Goal: Task Accomplishment & Management: Complete application form

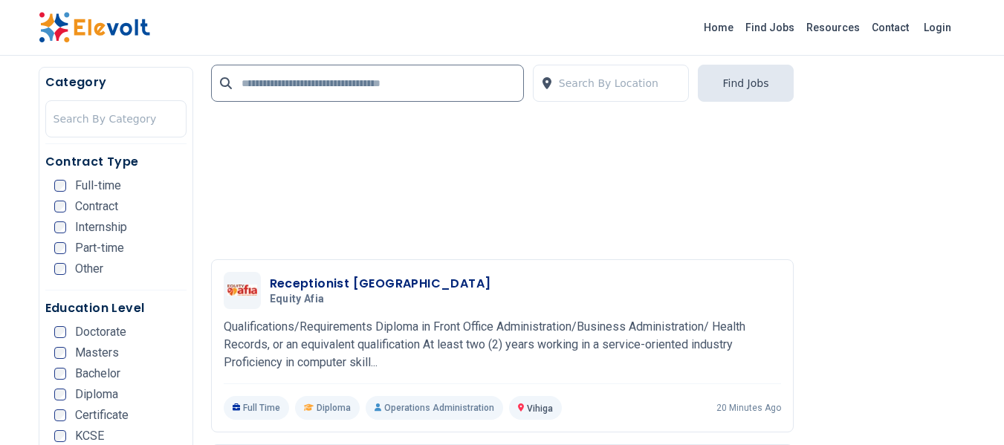
scroll to position [2229, 0]
click at [268, 91] on input "text" at bounding box center [367, 83] width 313 height 37
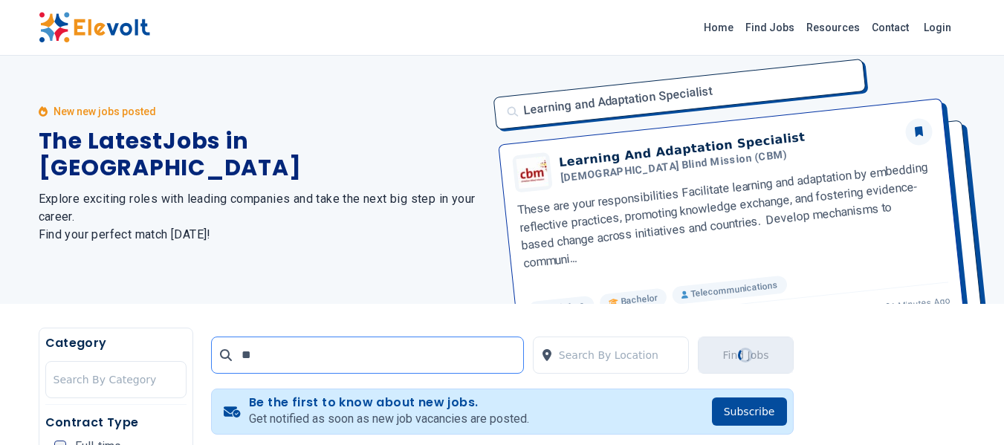
scroll to position [0, 0]
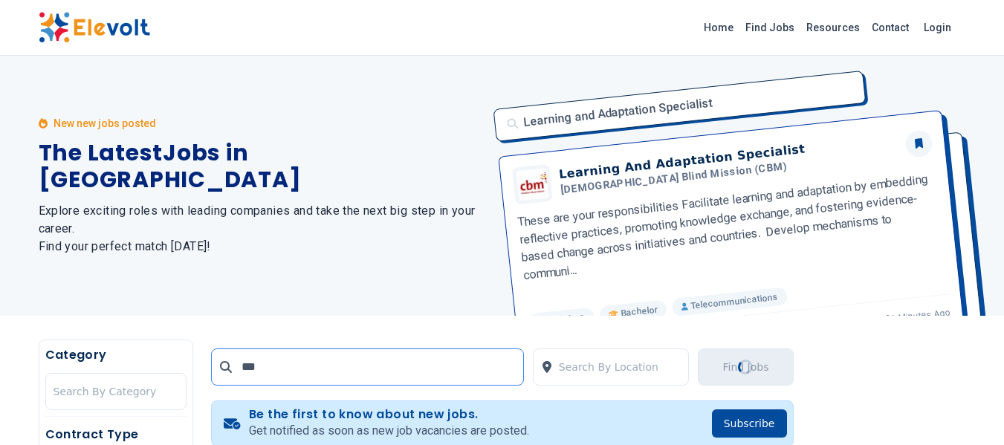
type input "***"
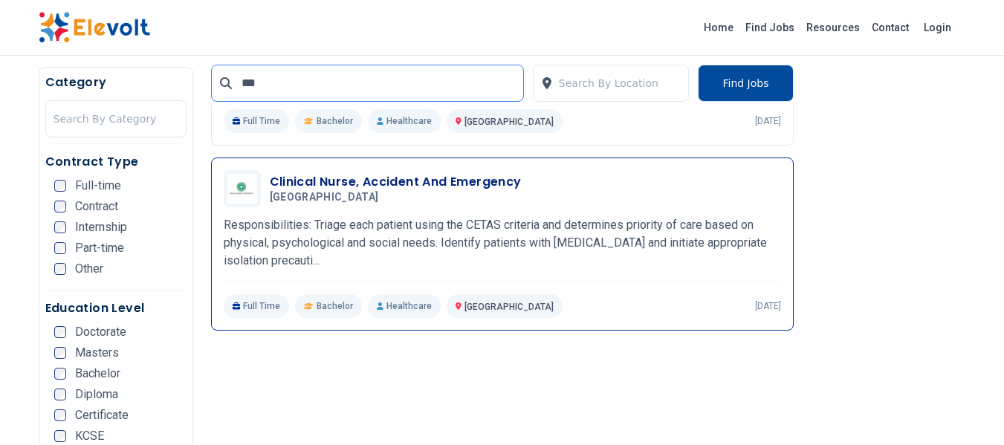
scroll to position [520, 0]
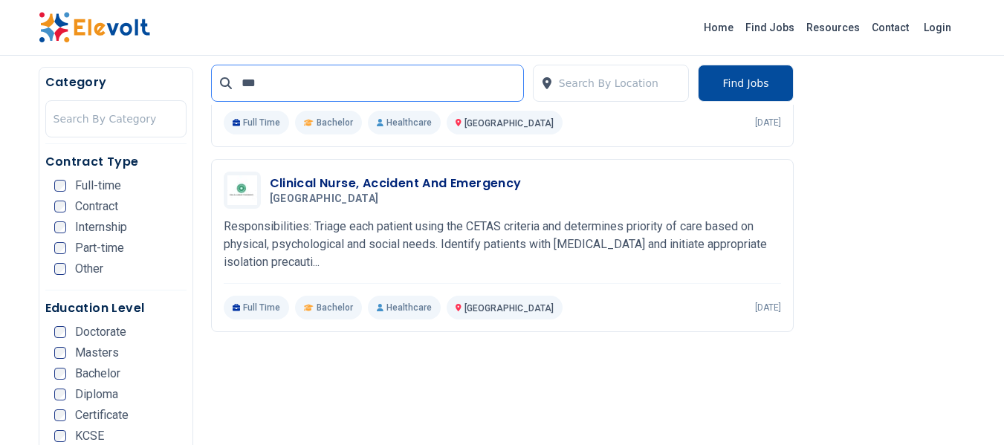
drag, startPoint x: 298, startPoint y: 82, endPoint x: 158, endPoint y: 58, distance: 141.8
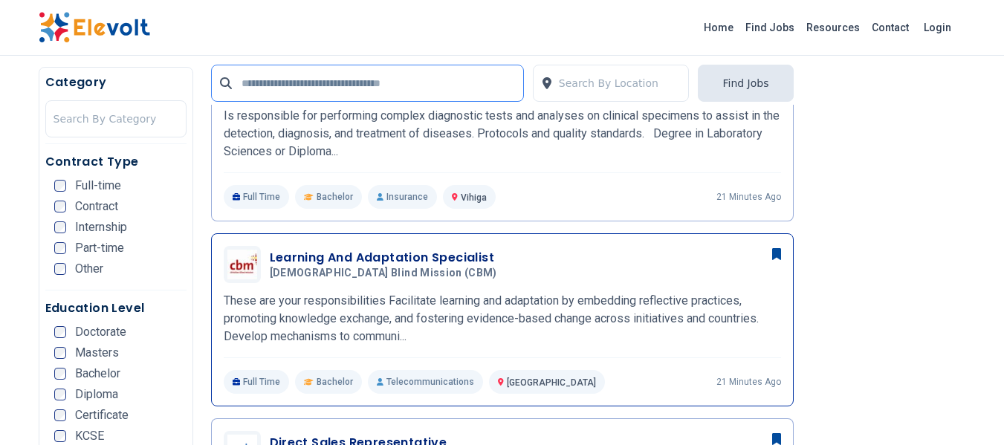
scroll to position [503, 0]
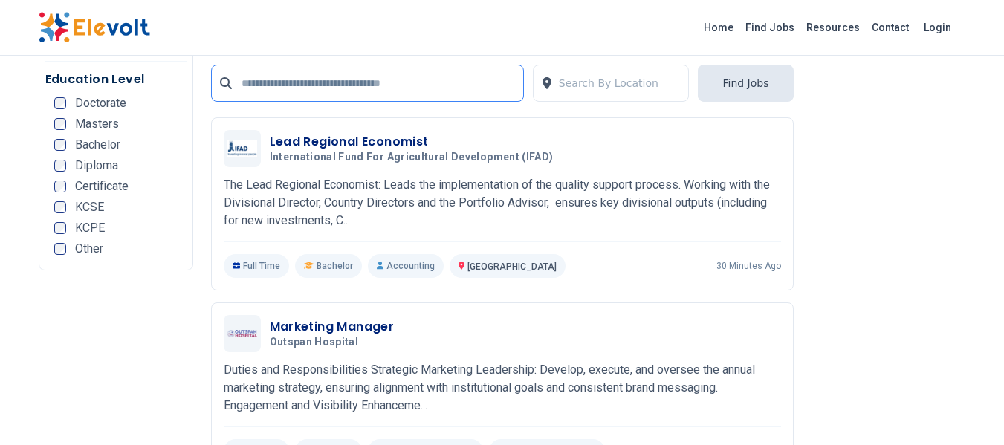
scroll to position [3417, 0]
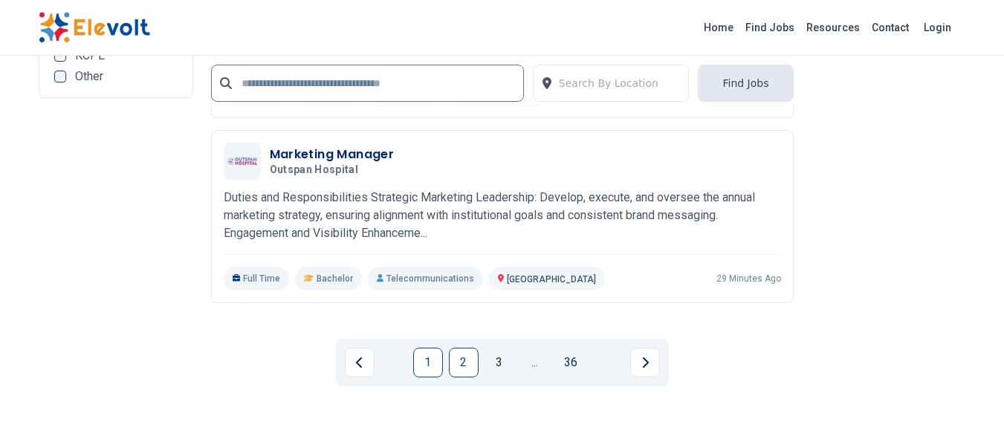
click at [472, 359] on link "2" at bounding box center [464, 363] width 30 height 30
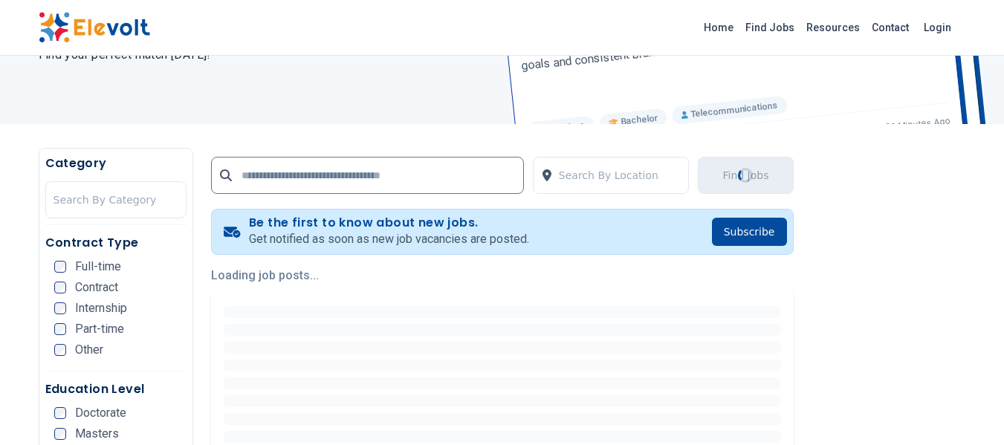
scroll to position [223, 0]
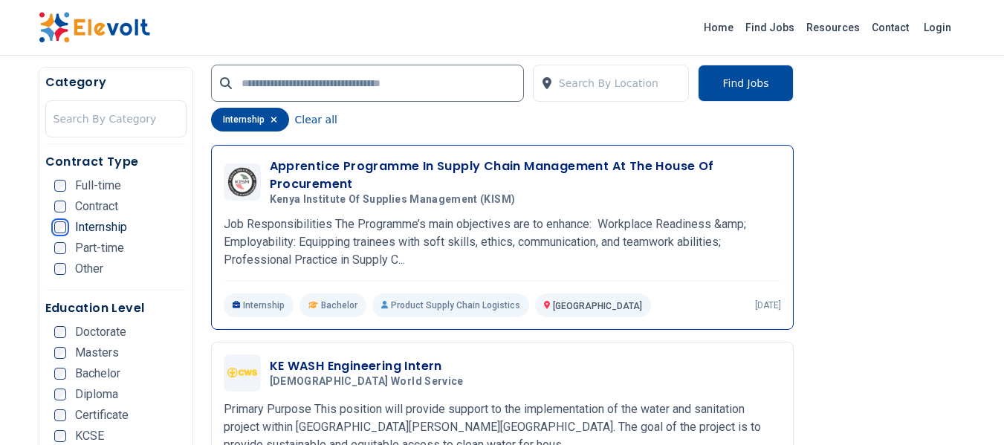
scroll to position [1637, 0]
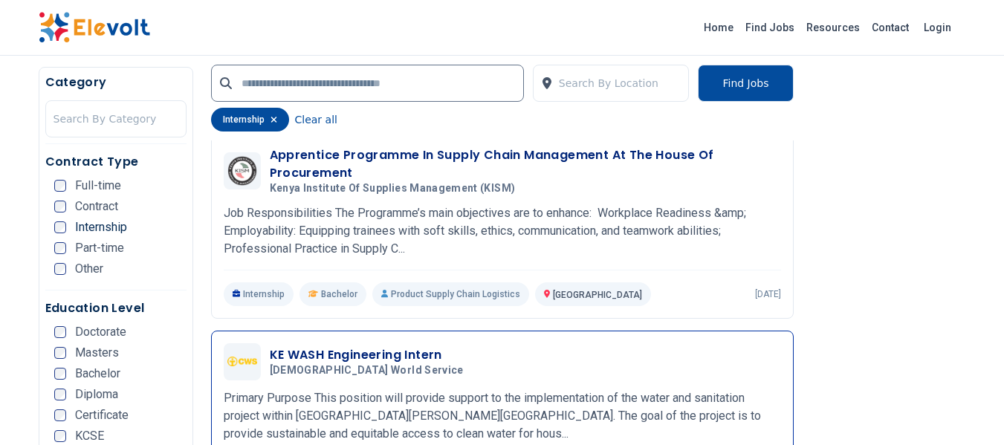
click at [366, 354] on h3 "KE WASH Engineering Intern" at bounding box center [370, 355] width 200 height 18
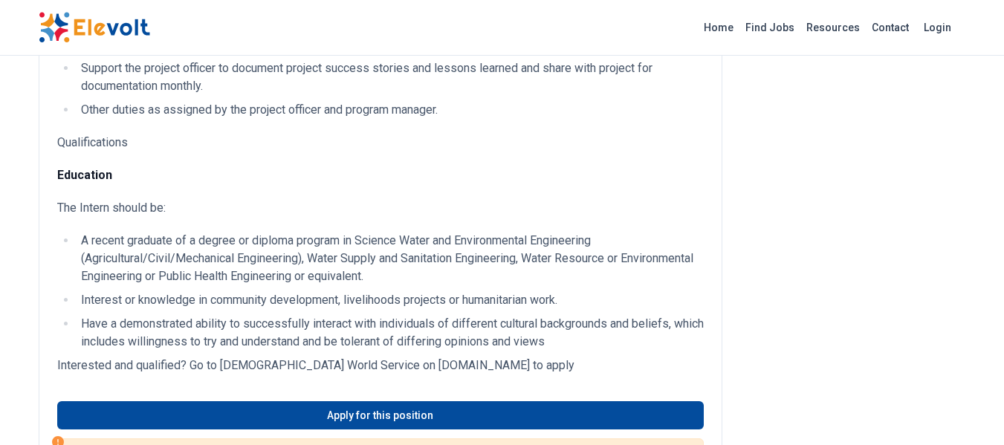
scroll to position [520, 0]
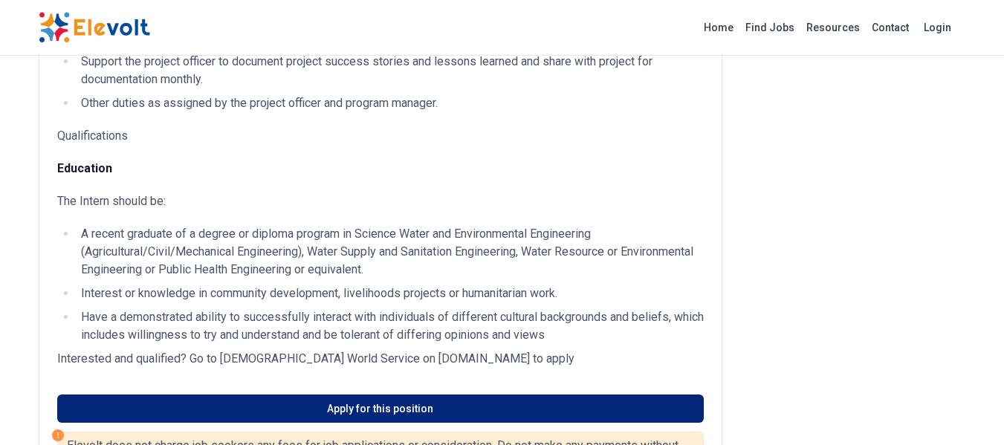
click at [337, 397] on link "Apply for this position" at bounding box center [380, 408] width 646 height 28
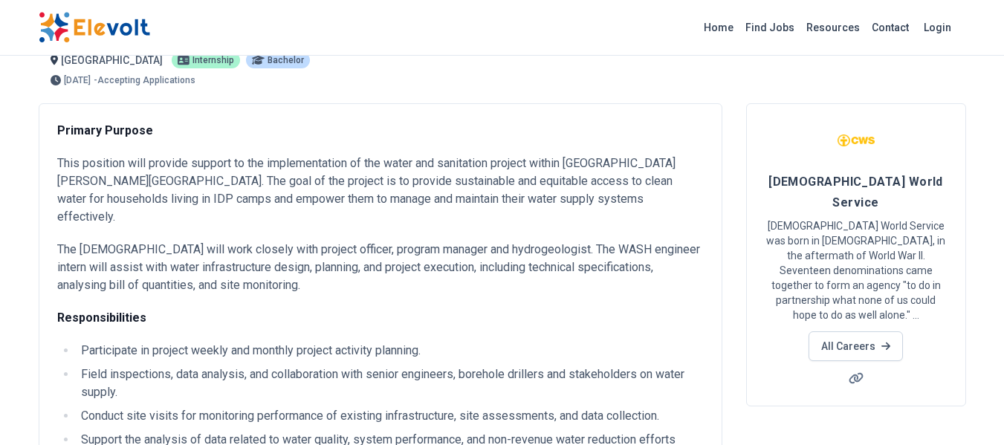
scroll to position [0, 0]
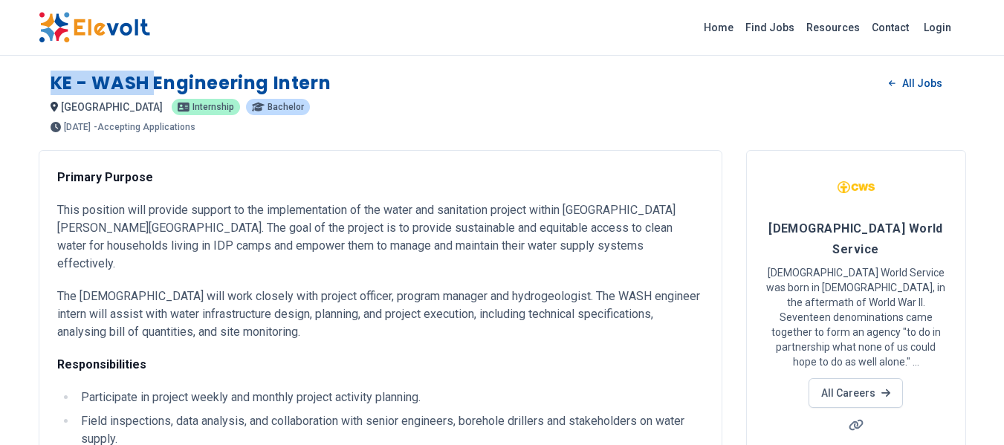
drag, startPoint x: 157, startPoint y: 82, endPoint x: 30, endPoint y: 82, distance: 126.3
copy h1 "KE - WASH"
click at [437, 114] on div "[GEOGRAPHIC_DATA] KE internship Bachelor" at bounding box center [502, 107] width 903 height 18
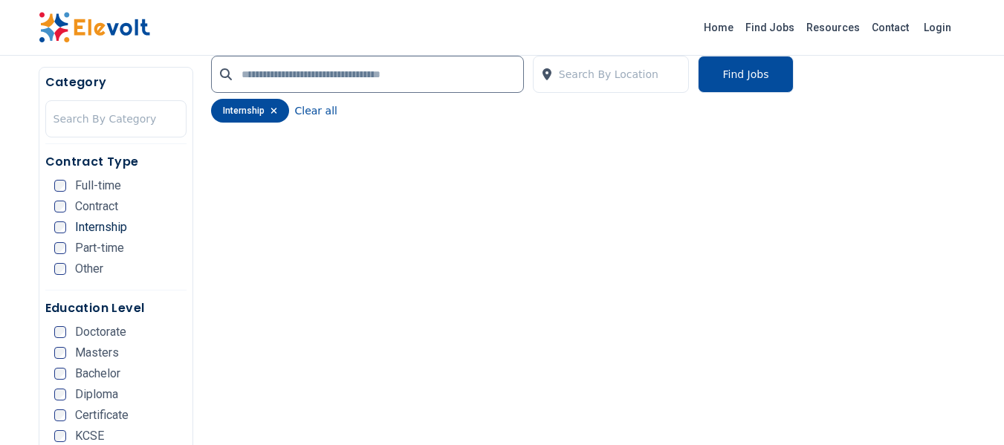
scroll to position [223, 0]
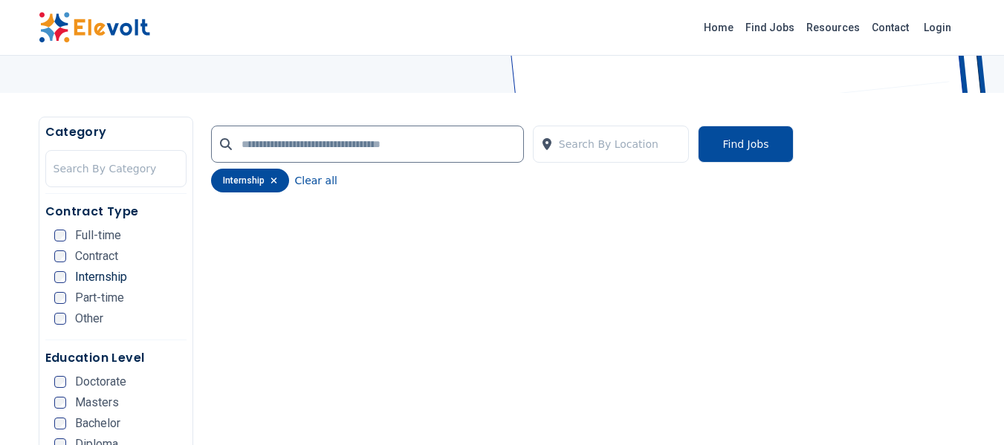
click at [270, 181] on icon "button" at bounding box center [273, 180] width 7 height 9
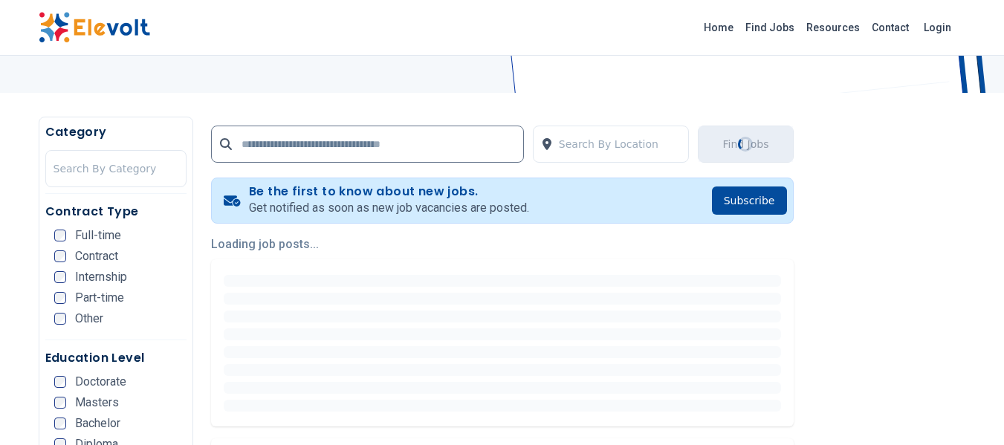
scroll to position [38, 0]
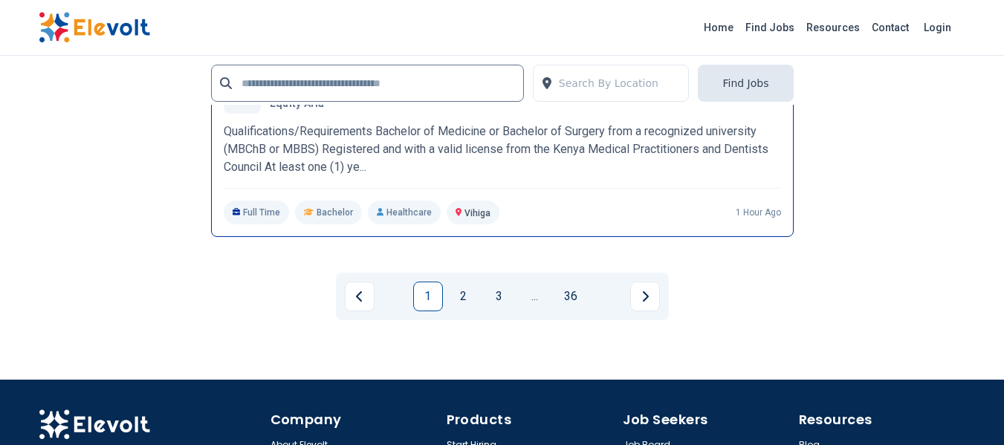
scroll to position [3789, 0]
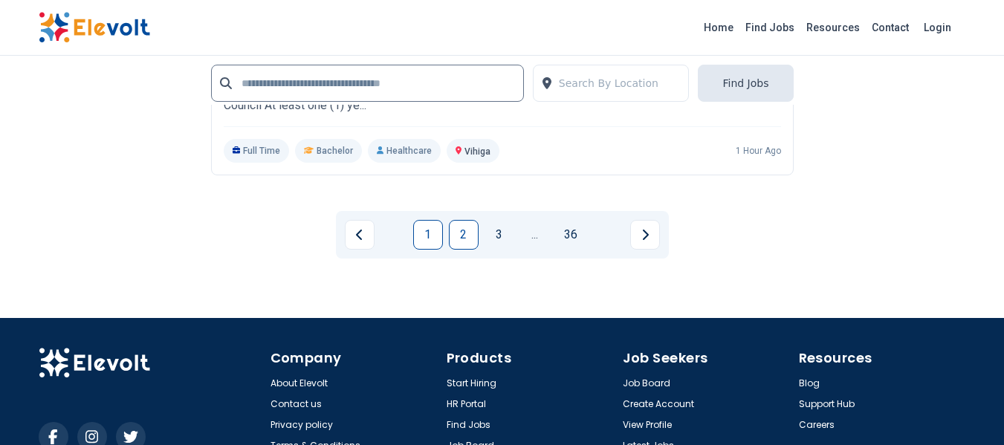
click at [460, 225] on link "2" at bounding box center [464, 235] width 30 height 30
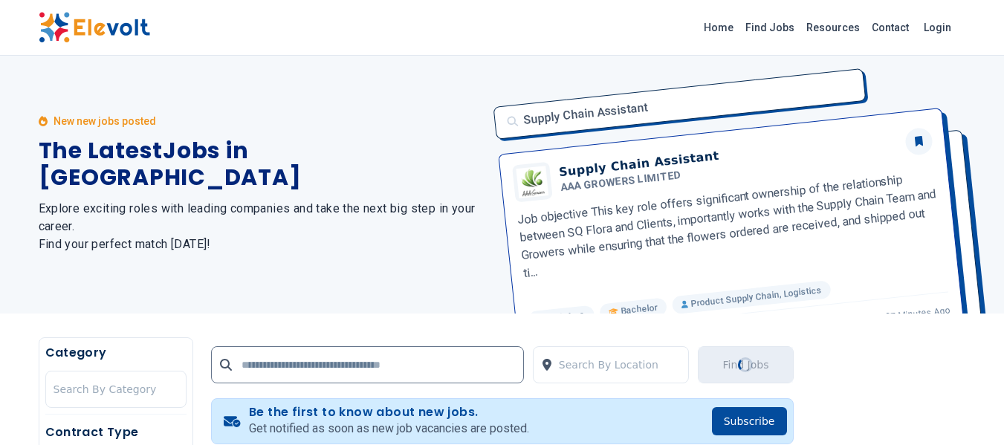
scroll to position [0, 0]
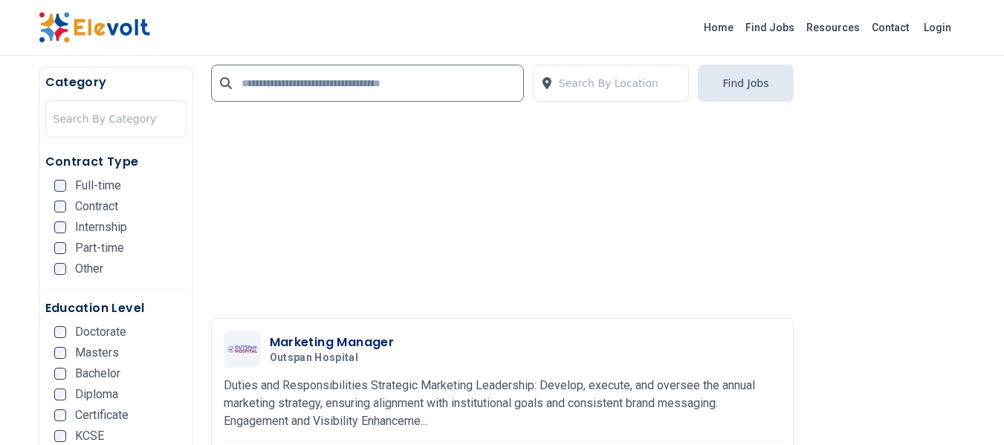
scroll to position [1412, 0]
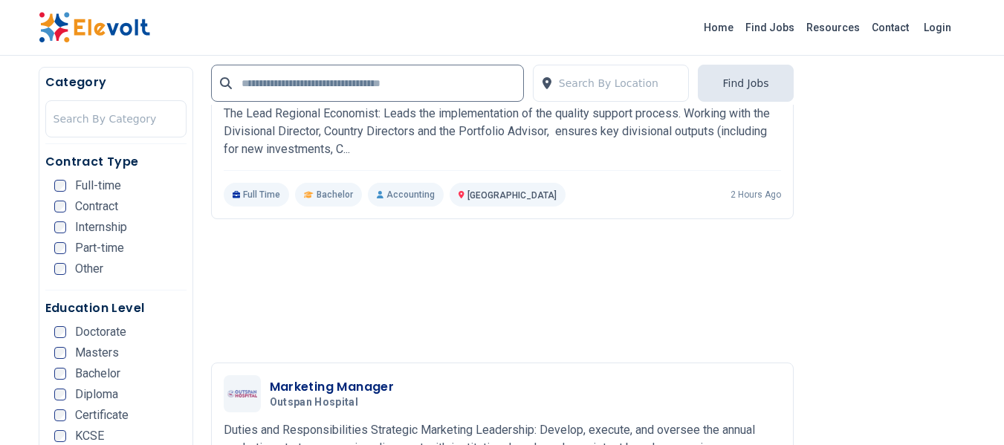
scroll to position [1189, 0]
